Goal: Check status: Check status

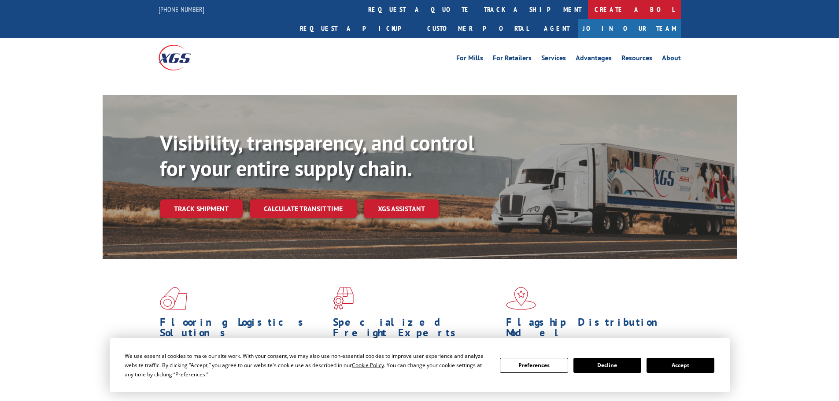
click at [588, 11] on link "Create a BOL" at bounding box center [634, 9] width 93 height 19
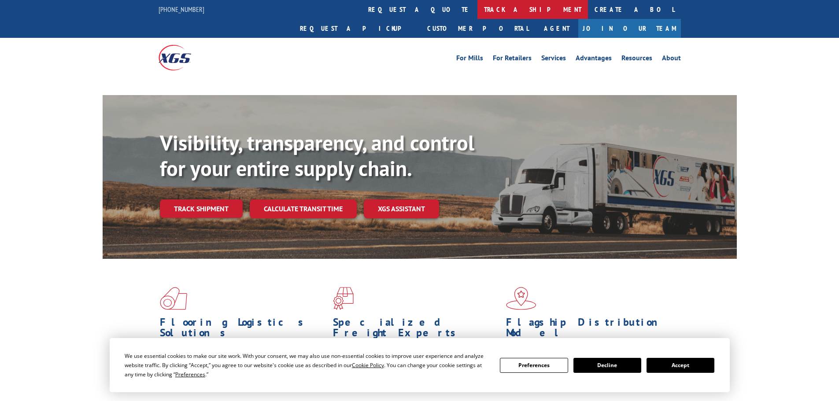
click at [478, 8] on link "track a shipment" at bounding box center [533, 9] width 111 height 19
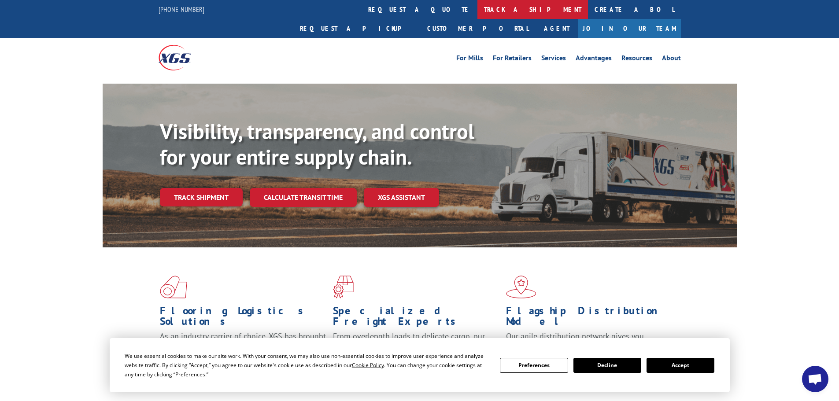
click at [478, 13] on link "track a shipment" at bounding box center [533, 9] width 111 height 19
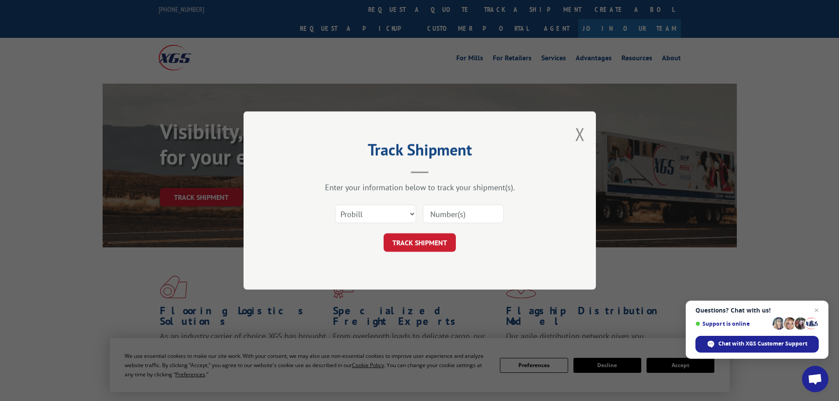
click at [482, 209] on input at bounding box center [463, 214] width 81 height 19
paste input "470359"
type input "470359"
click at [433, 237] on button "TRACK SHIPMENT" at bounding box center [420, 242] width 72 height 19
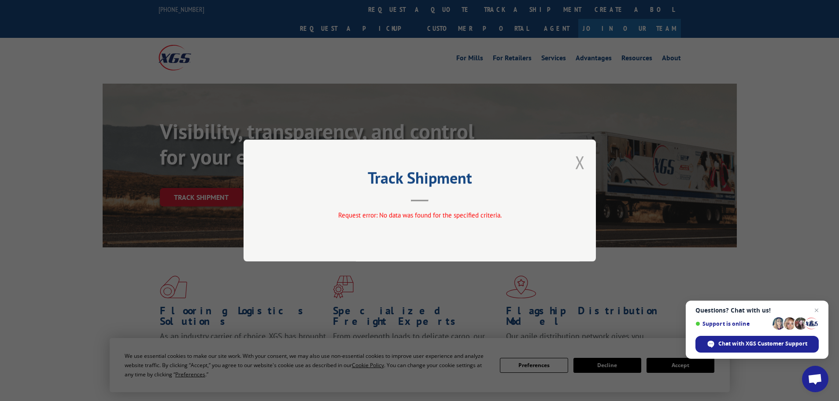
click at [579, 163] on button "Close modal" at bounding box center [580, 162] width 10 height 23
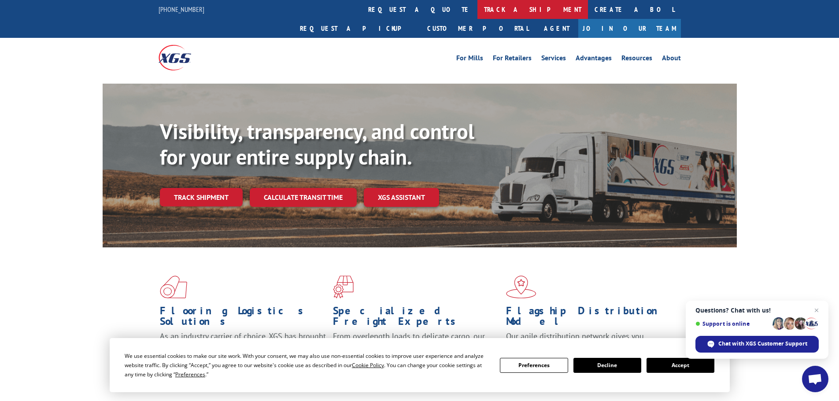
click at [478, 11] on link "track a shipment" at bounding box center [533, 9] width 111 height 19
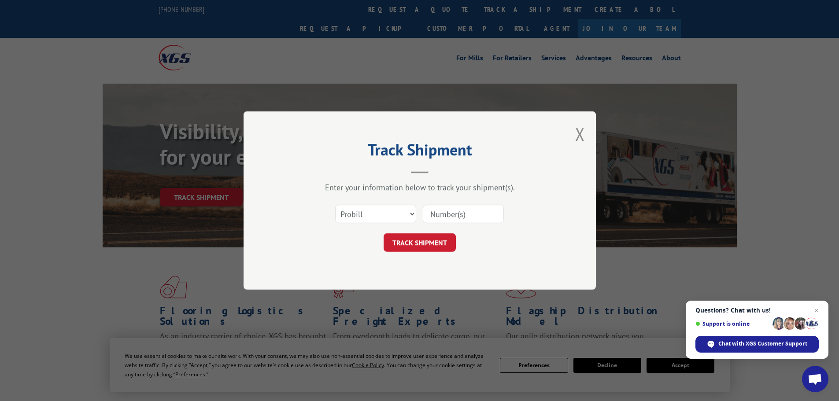
click at [456, 210] on input at bounding box center [463, 214] width 81 height 19
paste input "018740250926"
type input "018740250926"
click at [444, 235] on button "TRACK SHIPMENT" at bounding box center [420, 242] width 72 height 19
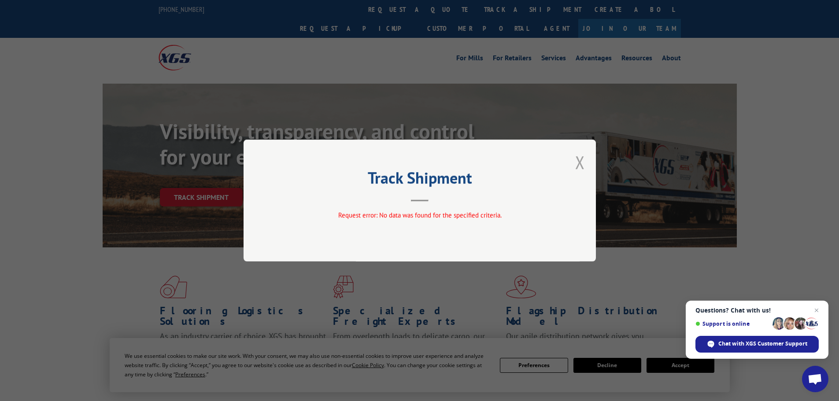
click at [582, 160] on button "Close modal" at bounding box center [580, 162] width 10 height 23
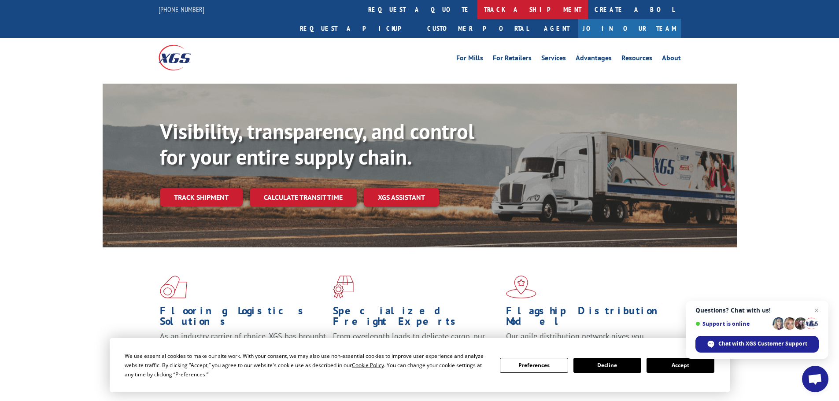
click at [478, 11] on link "track a shipment" at bounding box center [533, 9] width 111 height 19
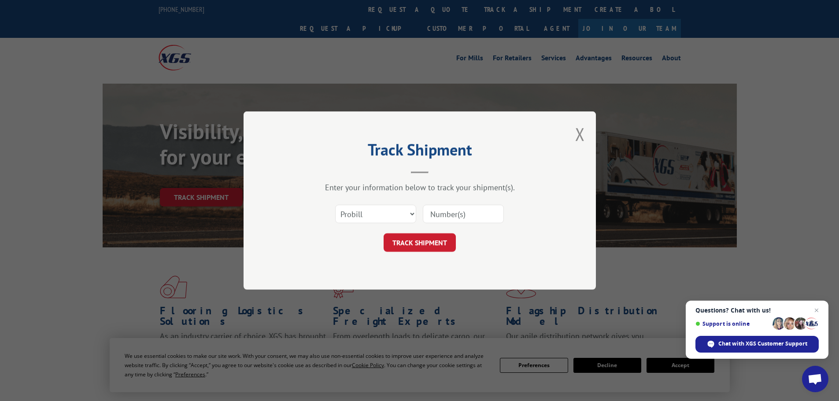
click at [466, 208] on input at bounding box center [463, 214] width 81 height 19
paste input "470359"
type input "470359"
click at [386, 213] on select "Select category... Probill BOL PO" at bounding box center [375, 214] width 81 height 19
select select "bol"
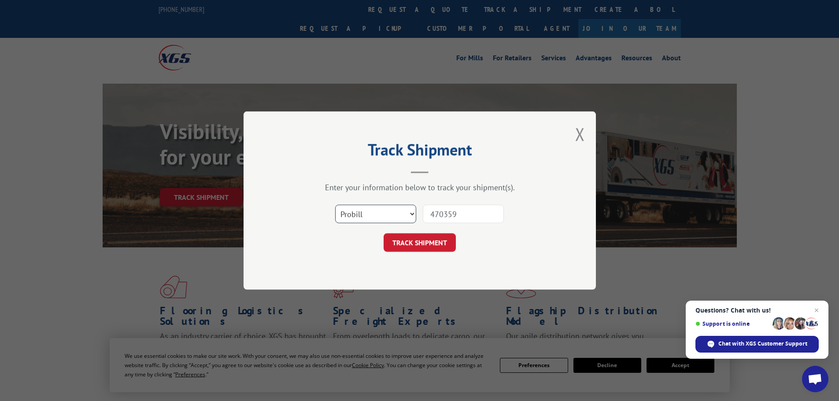
click at [335, 205] on select "Select category... Probill BOL PO" at bounding box center [375, 214] width 81 height 19
click at [431, 246] on button "TRACK SHIPMENT" at bounding box center [420, 242] width 72 height 19
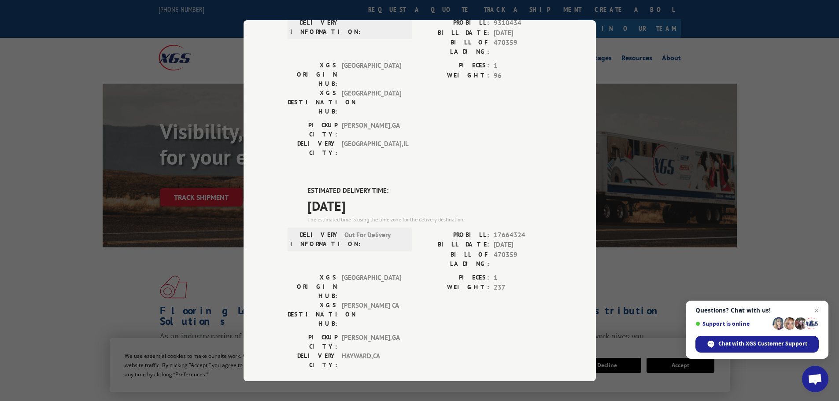
scroll to position [99, 0]
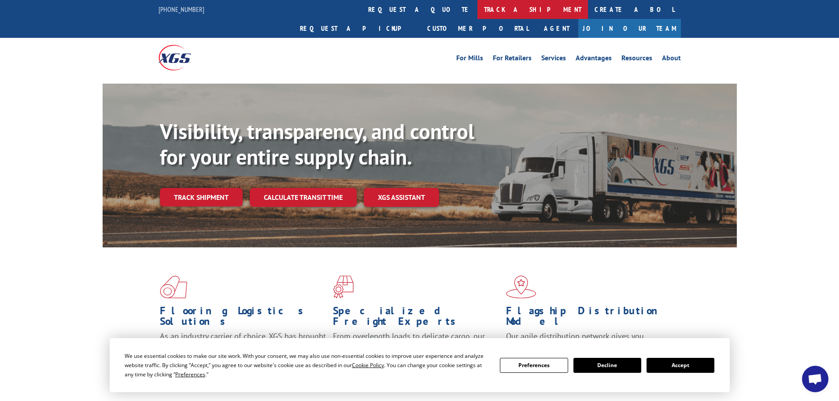
click at [478, 16] on link "track a shipment" at bounding box center [533, 9] width 111 height 19
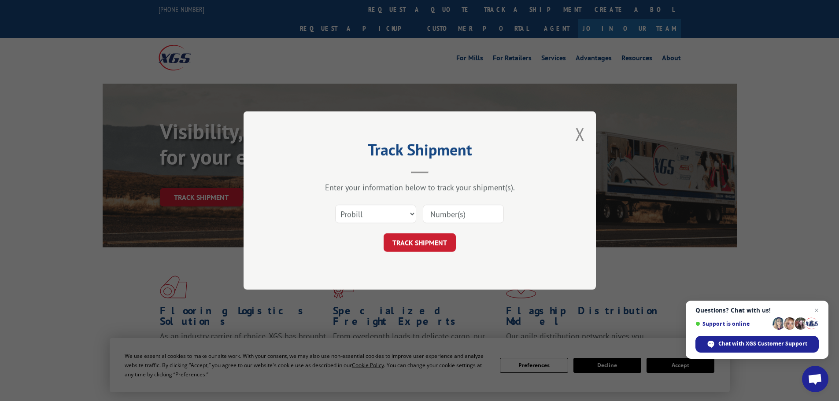
click at [452, 211] on input at bounding box center [463, 214] width 81 height 19
paste input "470358"
type input "470358"
click at [438, 245] on button "TRACK SHIPMENT" at bounding box center [420, 242] width 72 height 19
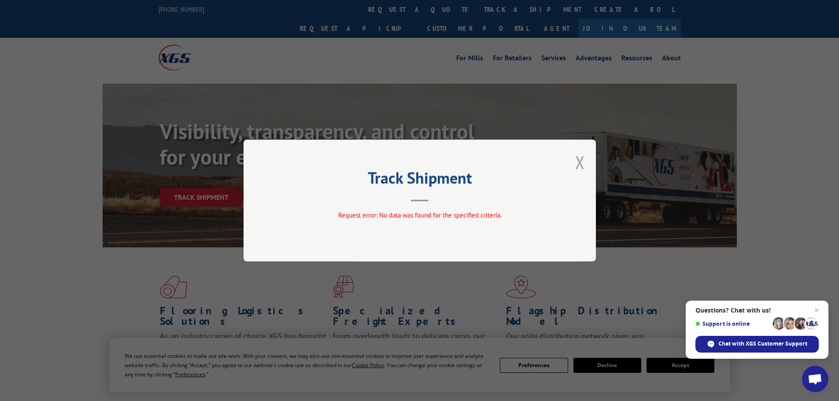
click at [578, 166] on button "Close modal" at bounding box center [580, 162] width 10 height 23
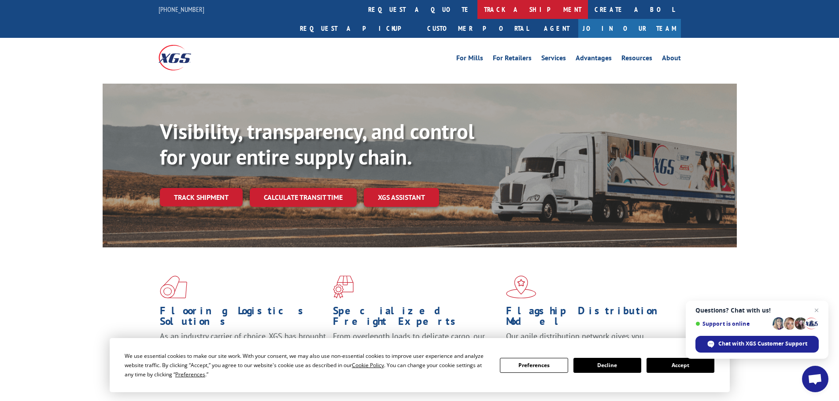
click at [478, 15] on link "track a shipment" at bounding box center [533, 9] width 111 height 19
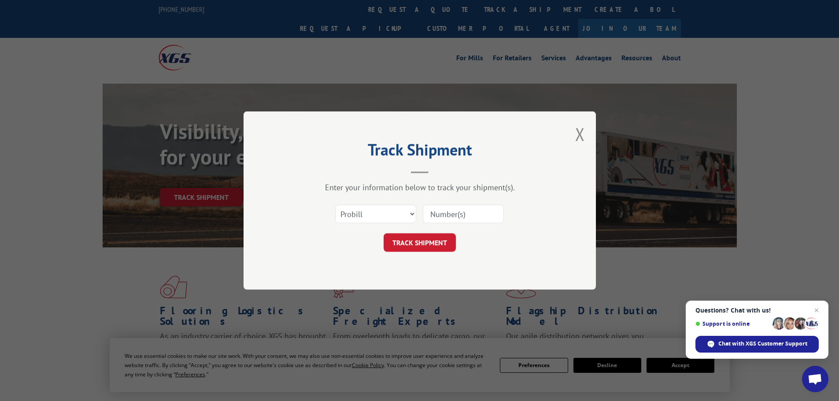
click at [464, 215] on input at bounding box center [463, 214] width 81 height 19
paste input "470358"
type input "470358"
click at [376, 216] on select "Select category... Probill BOL PO" at bounding box center [375, 214] width 81 height 19
select select "bol"
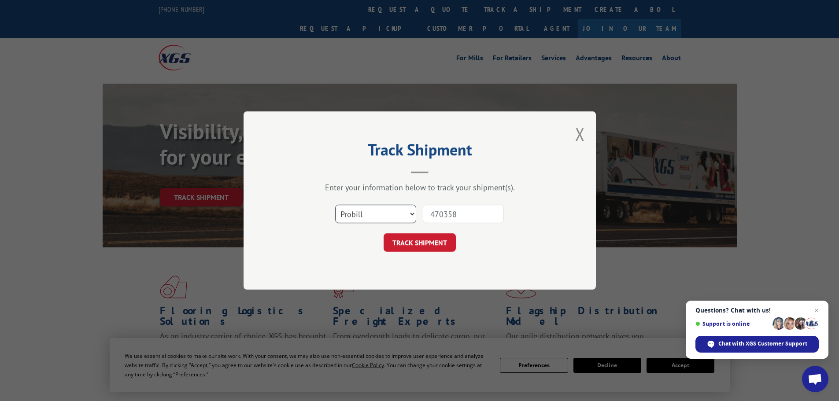
click at [335, 205] on select "Select category... Probill BOL PO" at bounding box center [375, 214] width 81 height 19
click at [409, 246] on button "TRACK SHIPMENT" at bounding box center [420, 242] width 72 height 19
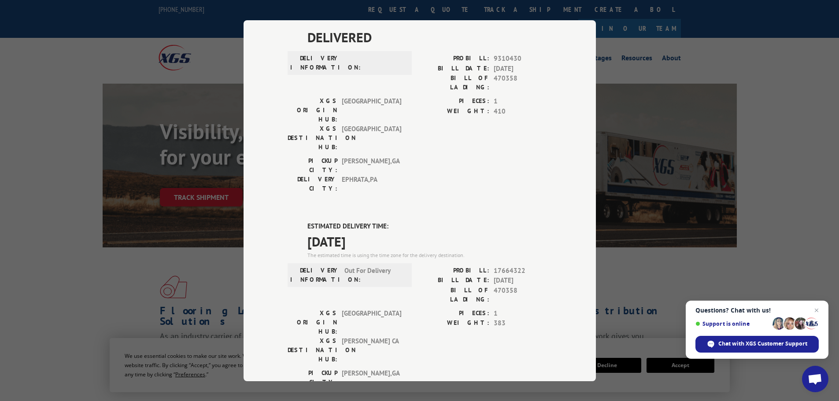
scroll to position [88, 0]
